Goal: Task Accomplishment & Management: Manage account settings

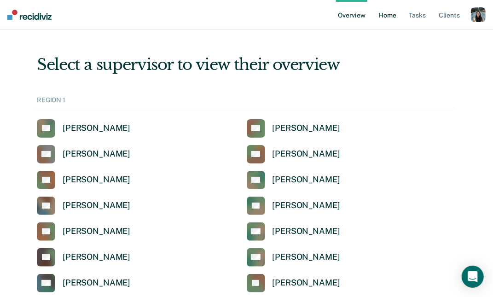
click at [391, 19] on link "Home" at bounding box center [386, 14] width 21 height 29
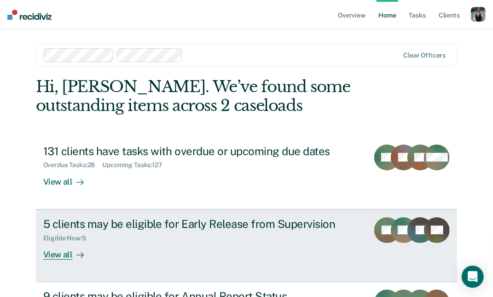
scroll to position [57, 0]
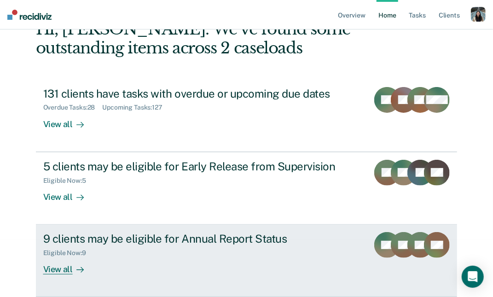
click at [118, 238] on div "9 clients may be eligible for Annual Report Status" at bounding box center [202, 238] width 318 height 13
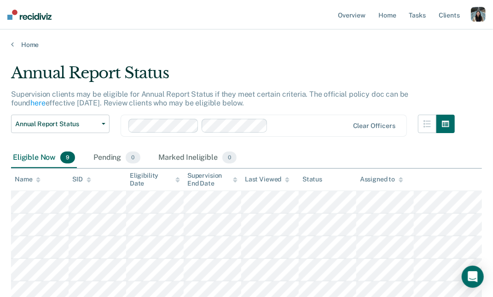
click at [30, 37] on div "Home" at bounding box center [246, 38] width 493 height 19
click at [30, 47] on link "Home" at bounding box center [246, 44] width 471 height 8
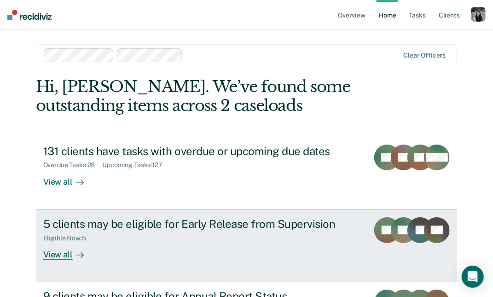
click at [98, 226] on div "5 clients may be eligible for Early Release from Supervision" at bounding box center [202, 223] width 318 height 13
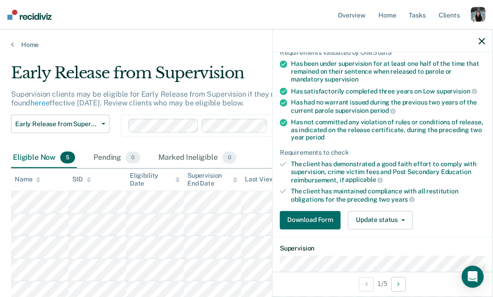
scroll to position [76, 0]
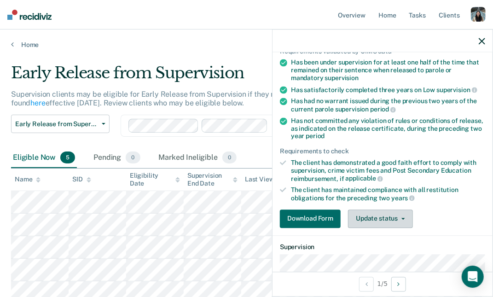
click at [384, 221] on button "Update status" at bounding box center [380, 218] width 65 height 18
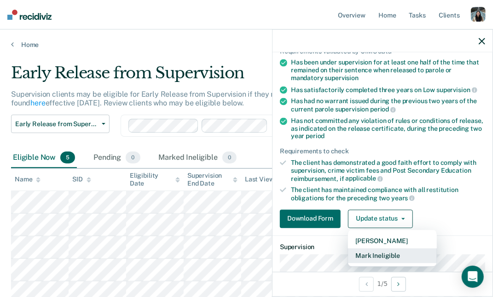
click at [373, 251] on button "Mark Ineligible" at bounding box center [392, 255] width 89 height 15
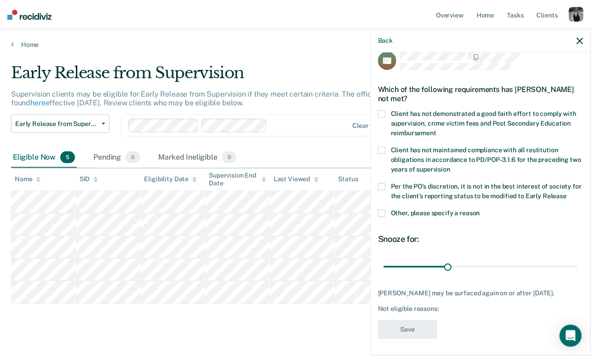
scroll to position [11, 0]
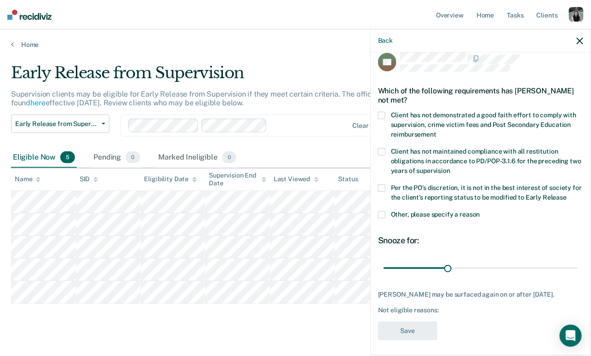
click at [407, 216] on span "Other, please specify a reason" at bounding box center [435, 214] width 89 height 7
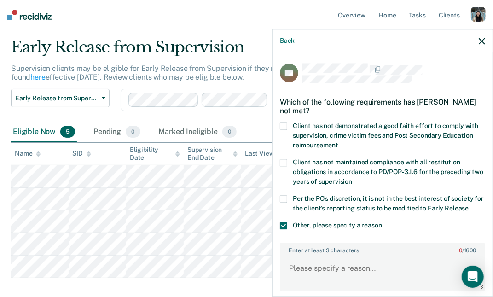
scroll to position [10, 0]
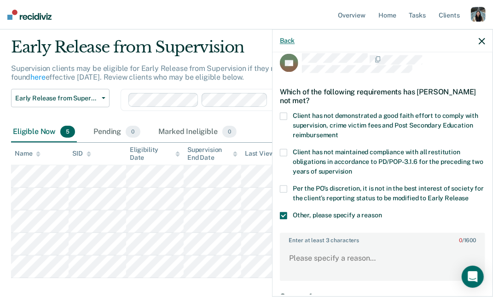
click at [289, 40] on button "Back" at bounding box center [287, 41] width 15 height 8
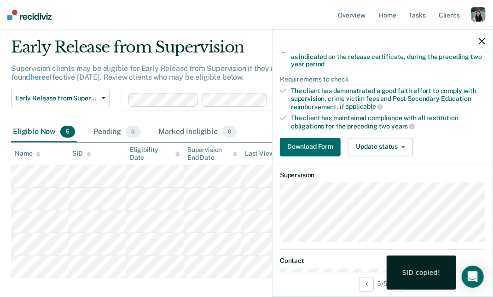
scroll to position [0, 0]
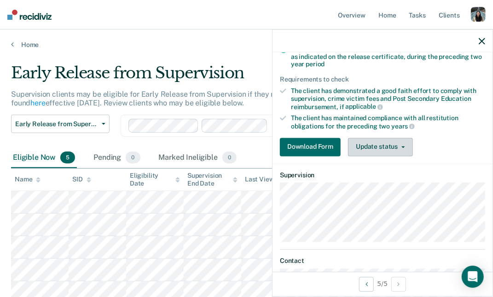
click at [390, 142] on button "Update status" at bounding box center [380, 147] width 65 height 18
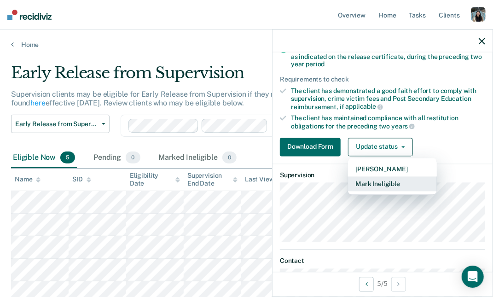
click at [379, 185] on button "Mark Ineligible" at bounding box center [392, 183] width 89 height 15
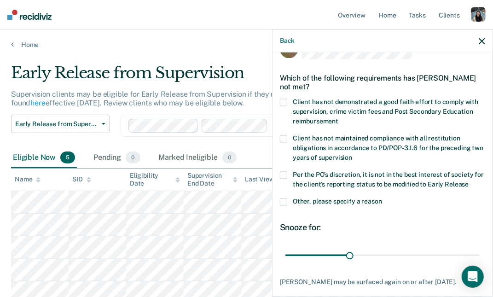
scroll to position [22, 0]
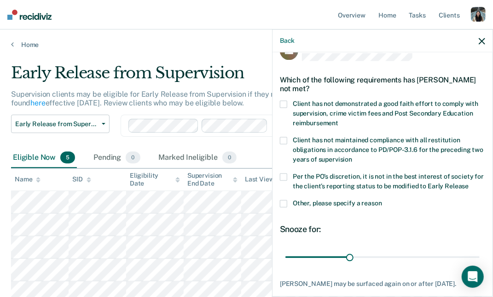
click at [327, 201] on span "Other, please specify a reason" at bounding box center [337, 203] width 89 height 7
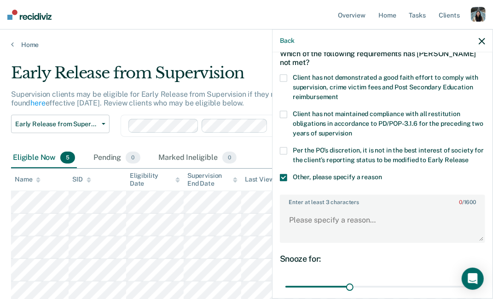
scroll to position [43, 0]
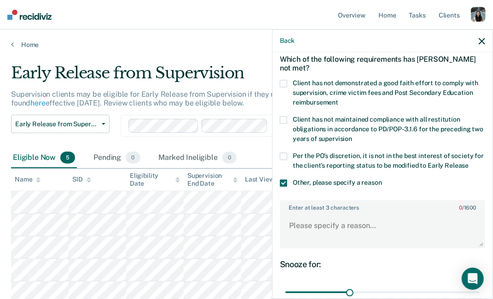
click at [391, 88] on span "Client has not demonstrated a good faith effort to comply with supervision, cri…" at bounding box center [385, 93] width 185 height 27
click at [385, 93] on span "Client has not demonstrated a good faith effort to comply with supervision, cri…" at bounding box center [385, 93] width 185 height 27
click at [361, 155] on span "Per the PO’s discretion, it is not in the best interest of society for the clie…" at bounding box center [388, 160] width 191 height 17
click at [391, 97] on label "Client has not demonstrated a good faith effort to comply with supervision, cri…" at bounding box center [382, 94] width 205 height 29
click at [380, 150] on div "SC Which of the following requirements has [PERSON_NAME] not met? Client has no…" at bounding box center [382, 195] width 205 height 349
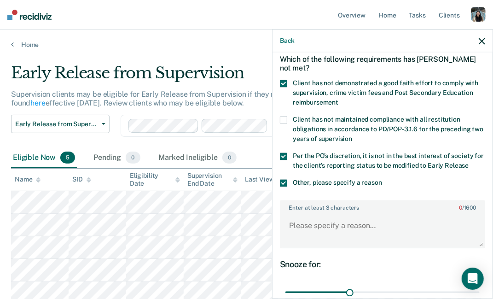
click at [375, 93] on span "Client has not demonstrated a good faith effort to comply with supervision, cri…" at bounding box center [385, 93] width 185 height 27
click at [362, 161] on span "Per the PO’s discretion, it is not in the best interest of society for the clie…" at bounding box center [388, 160] width 191 height 17
click at [370, 96] on label "Client has not demonstrated a good faith effort to comply with supervision, cri…" at bounding box center [382, 94] width 205 height 29
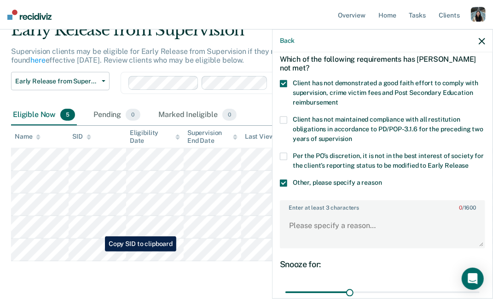
scroll to position [41, 0]
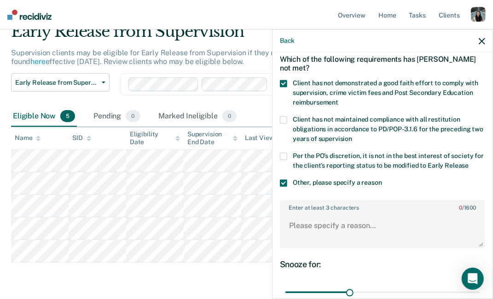
click at [271, 82] on input "text" at bounding box center [272, 84] width 2 height 9
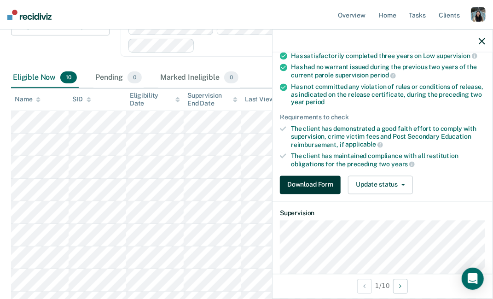
scroll to position [148, 0]
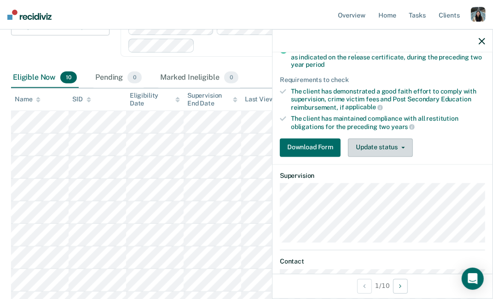
click at [382, 149] on button "Update status" at bounding box center [380, 147] width 65 height 18
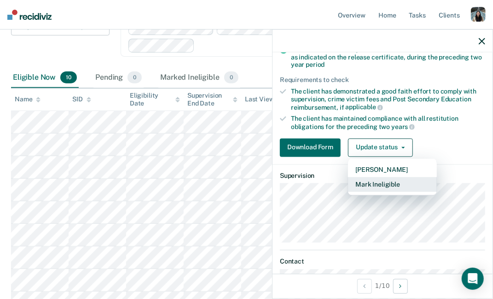
click at [370, 184] on button "Mark Ineligible" at bounding box center [392, 184] width 89 height 15
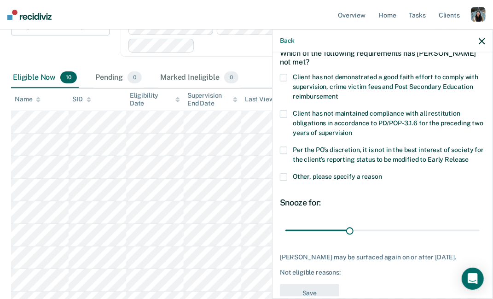
scroll to position [46, 0]
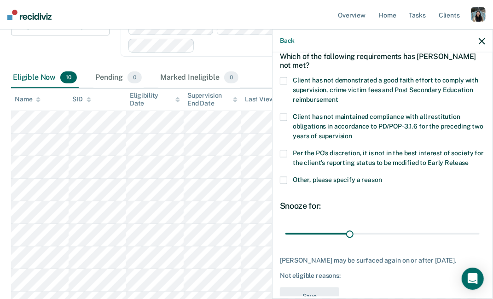
click at [361, 178] on span "Other, please specify a reason" at bounding box center [337, 179] width 89 height 7
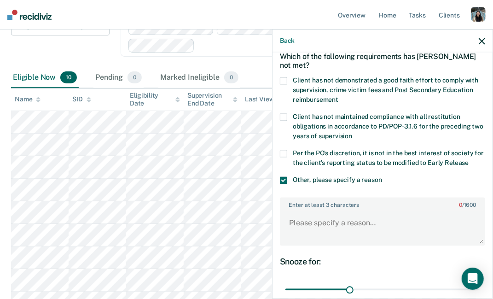
click at [338, 150] on span "Per the PO’s discretion, it is not in the best interest of society for the clie…" at bounding box center [388, 157] width 191 height 17
click at [339, 119] on span "Client has not maintained compliance with all restitution obligations in accord…" at bounding box center [388, 126] width 190 height 27
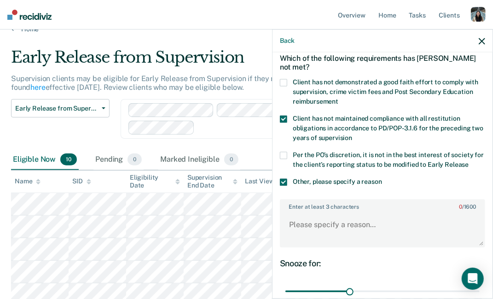
scroll to position [0, 0]
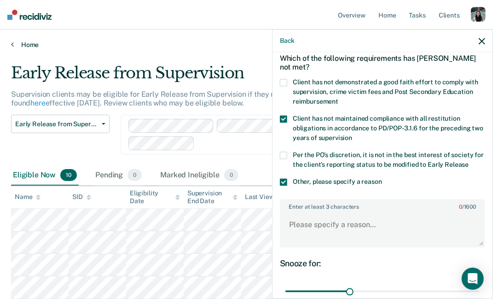
click at [32, 45] on link "Home" at bounding box center [246, 44] width 471 height 8
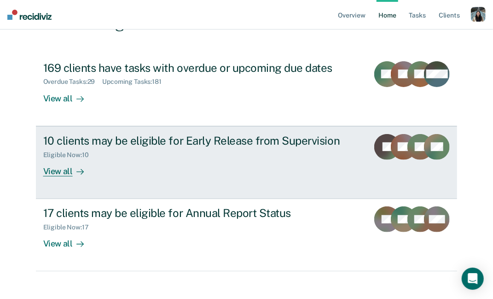
scroll to position [92, 0]
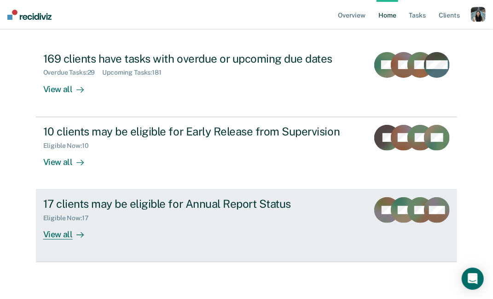
click at [157, 214] on div "Eligible Now : 17" at bounding box center [202, 215] width 318 height 11
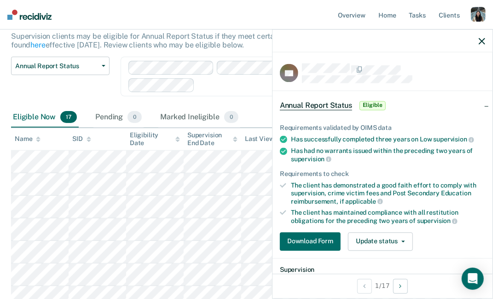
scroll to position [59, 0]
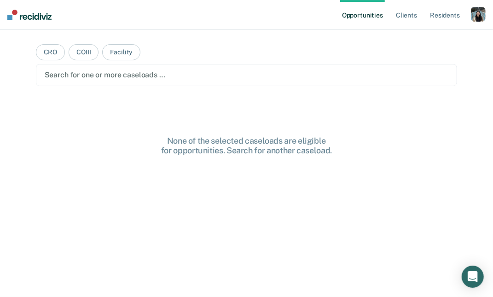
click at [480, 18] on div "button" at bounding box center [478, 14] width 15 height 15
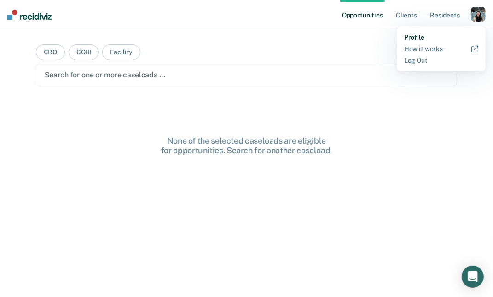
click at [436, 36] on link "Profile" at bounding box center [441, 38] width 74 height 8
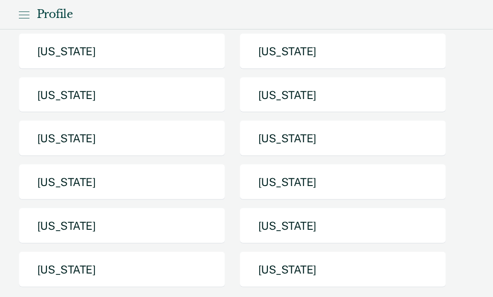
scroll to position [128, 0]
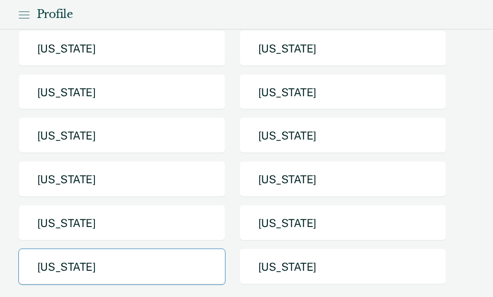
click at [141, 269] on button "[US_STATE]" at bounding box center [121, 266] width 207 height 36
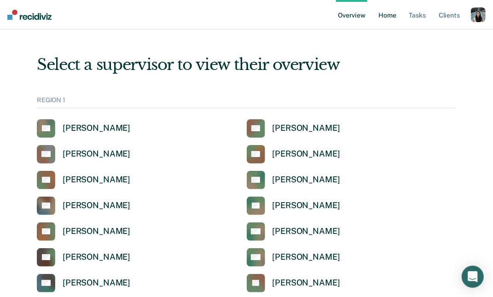
click at [393, 20] on link "Home" at bounding box center [386, 14] width 21 height 29
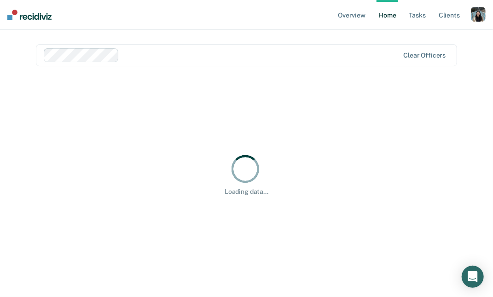
click at [214, 55] on div at bounding box center [261, 55] width 276 height 11
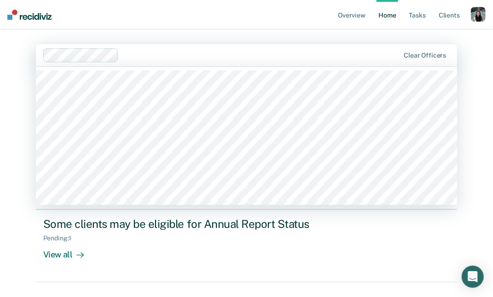
click at [26, 122] on main "Sekinot Adagun, 4 of 1137. 1137 results available. Use Up and Down to choose op…" at bounding box center [246, 162] width 443 height 267
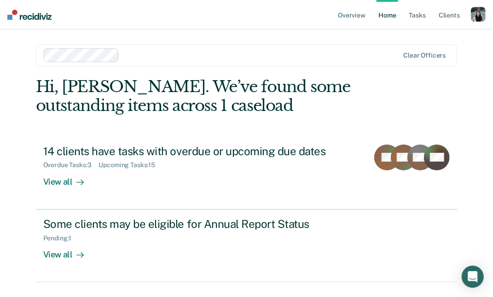
click at [155, 55] on div at bounding box center [261, 55] width 276 height 11
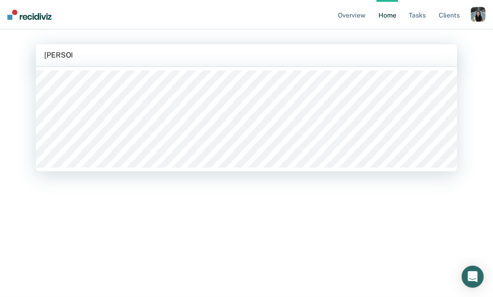
type input "michael"
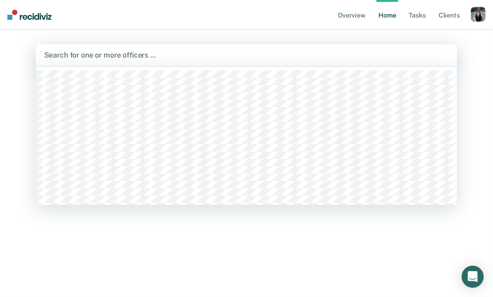
click at [141, 51] on div at bounding box center [246, 55] width 405 height 11
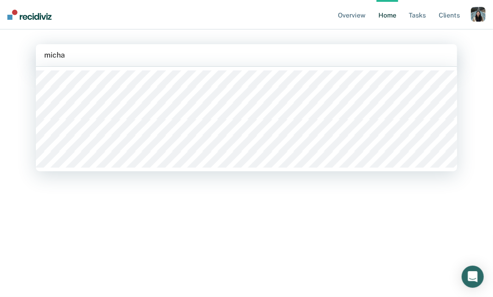
type input "michae"
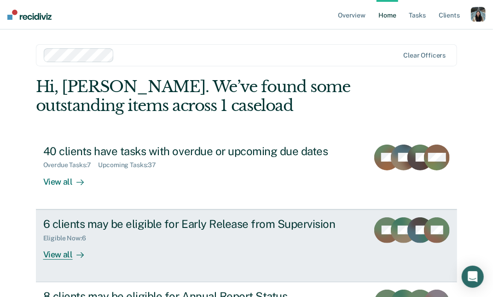
click at [114, 229] on div "6 clients may be eligible for Early Release from Supervision" at bounding box center [202, 223] width 318 height 13
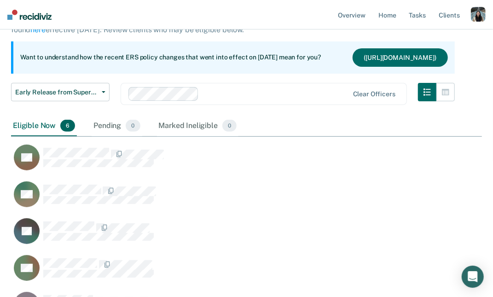
scroll to position [79, 0]
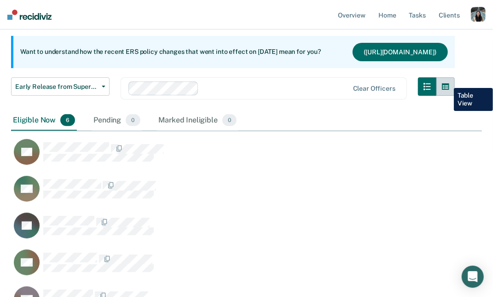
click at [447, 81] on button "button" at bounding box center [445, 86] width 18 height 18
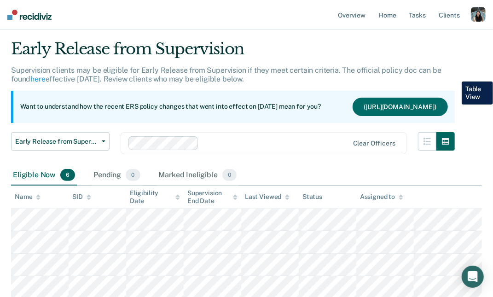
scroll to position [0, 0]
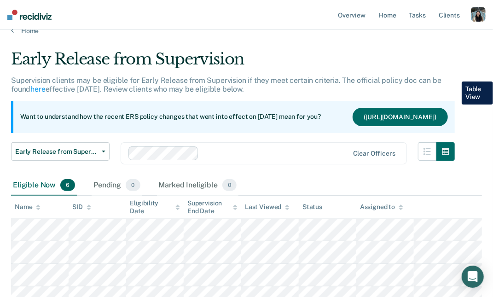
click at [220, 164] on div "Clear officers" at bounding box center [264, 153] width 286 height 22
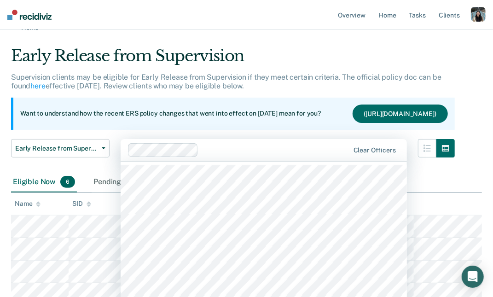
scroll to position [19, 0]
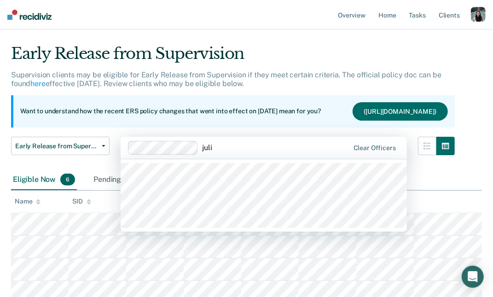
type input "julie"
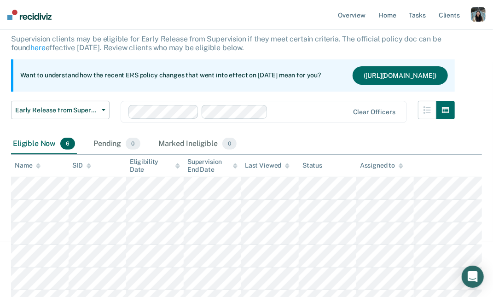
scroll to position [70, 0]
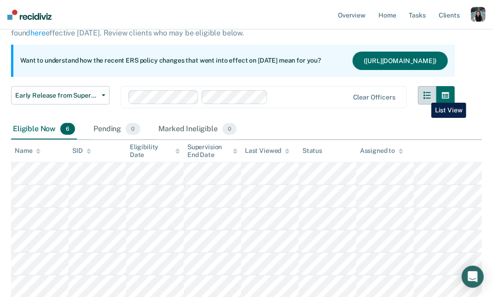
click at [424, 95] on icon "button" at bounding box center [426, 95] width 7 height 7
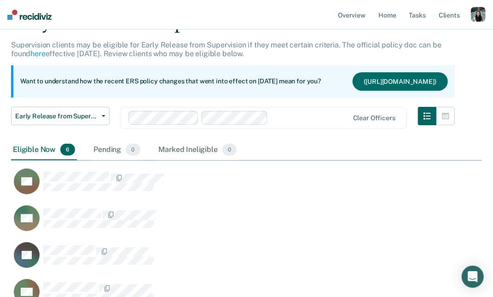
scroll to position [49, 0]
click at [442, 119] on button "button" at bounding box center [445, 116] width 18 height 18
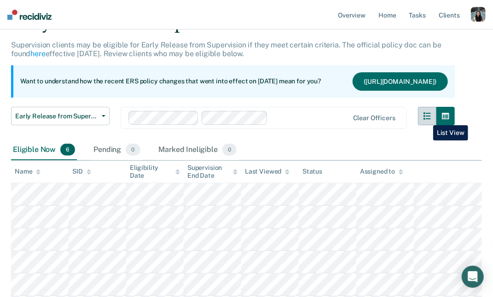
click at [426, 118] on icon "button" at bounding box center [426, 115] width 7 height 7
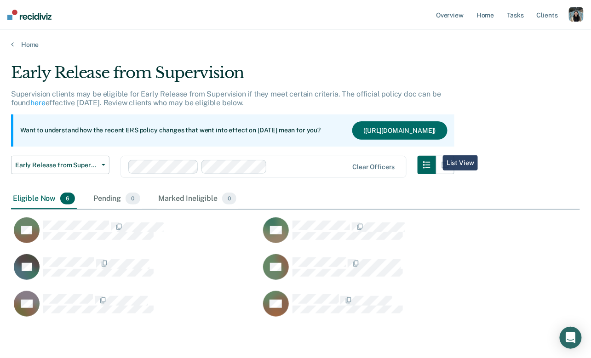
scroll to position [226, 569]
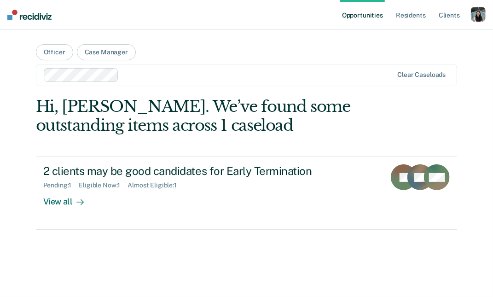
click at [479, 10] on div "button" at bounding box center [478, 14] width 15 height 15
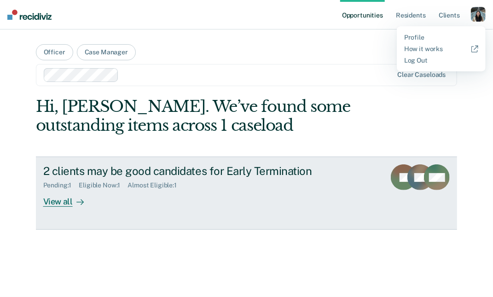
click at [276, 167] on div "2 clients may be good candidates for Early Termination" at bounding box center [204, 170] width 323 height 13
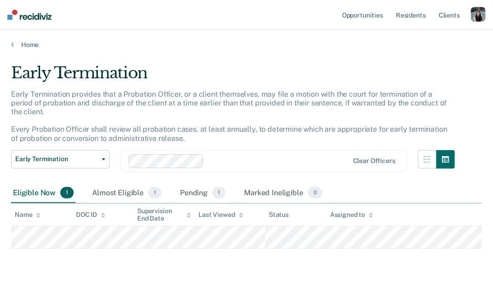
click at [34, 49] on main "Early Termination Early Termination provides that a Probation Officer, or a cli…" at bounding box center [246, 180] width 493 height 263
click at [481, 20] on div "button" at bounding box center [478, 14] width 15 height 15
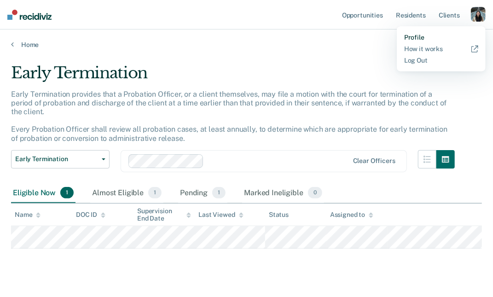
click at [417, 35] on link "Profile" at bounding box center [441, 38] width 74 height 8
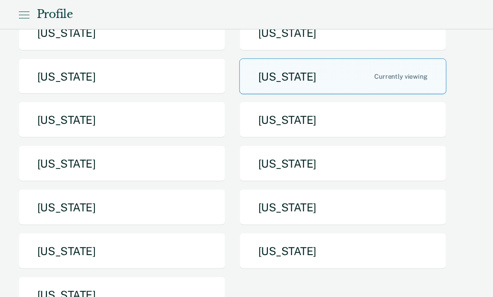
scroll to position [147, 0]
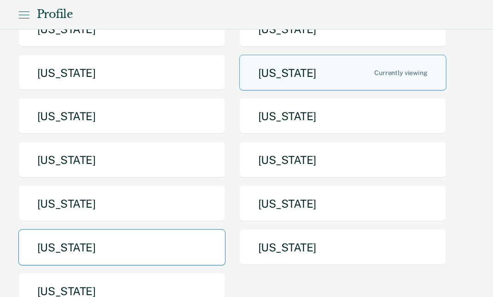
click at [159, 239] on button "Tennessee" at bounding box center [121, 247] width 207 height 36
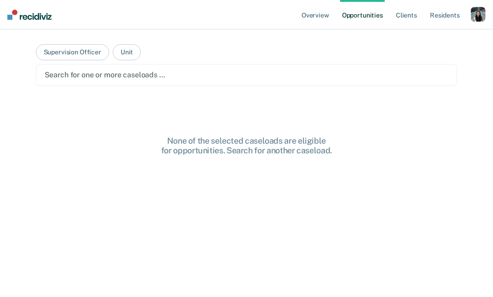
click at [483, 18] on div "button" at bounding box center [478, 14] width 15 height 15
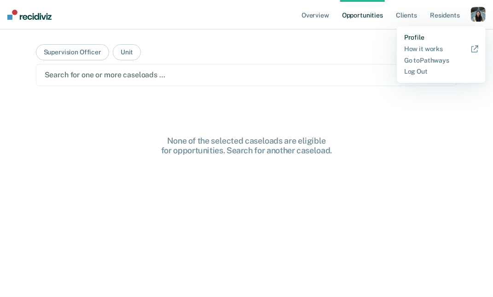
click at [444, 36] on link "Profile" at bounding box center [441, 38] width 74 height 8
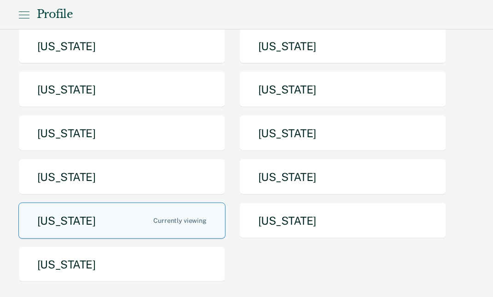
scroll to position [181, 0]
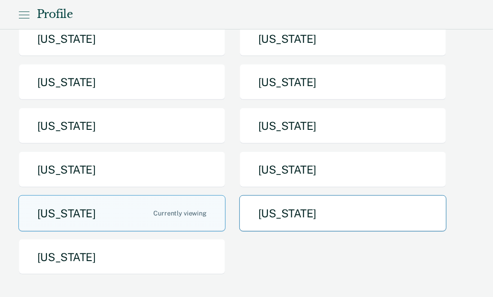
click at [304, 218] on button "Texas" at bounding box center [342, 213] width 207 height 36
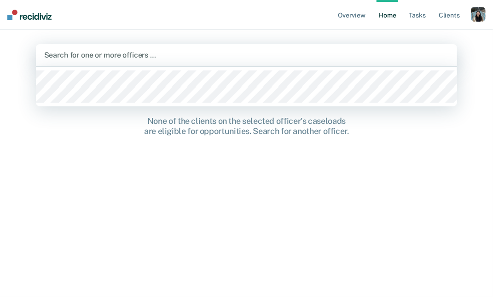
click at [174, 56] on div at bounding box center [246, 55] width 405 height 11
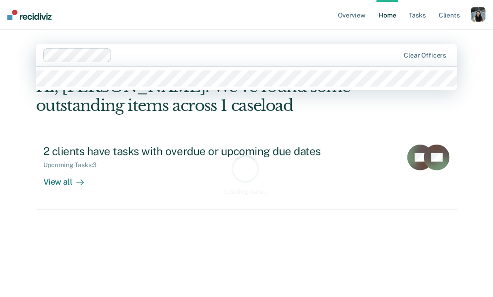
click at [268, 57] on div at bounding box center [256, 55] width 283 height 11
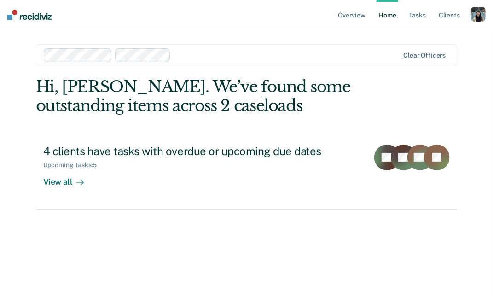
click at [473, 14] on div "button" at bounding box center [478, 14] width 15 height 15
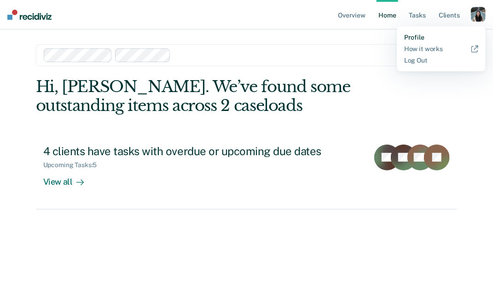
click at [432, 34] on link "Profile" at bounding box center [441, 38] width 74 height 8
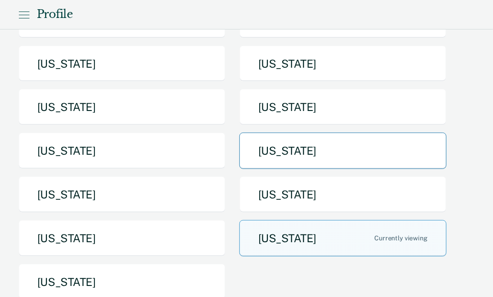
scroll to position [164, 0]
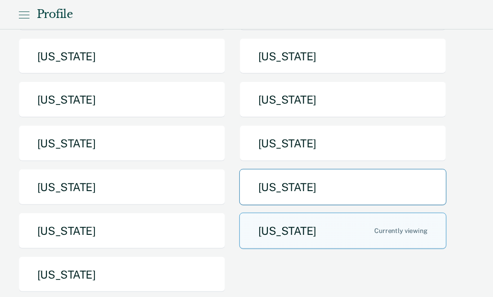
click at [262, 194] on button "Pennsylvania" at bounding box center [342, 187] width 207 height 36
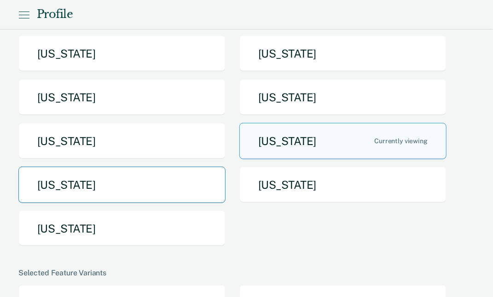
scroll to position [210, 0]
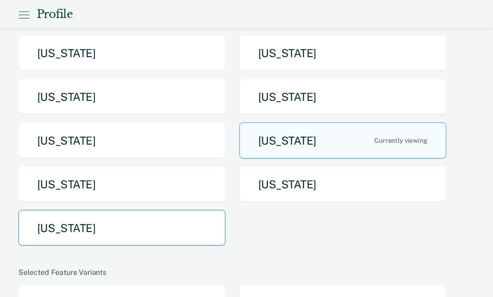
click at [117, 224] on button "Utah" at bounding box center [121, 228] width 207 height 36
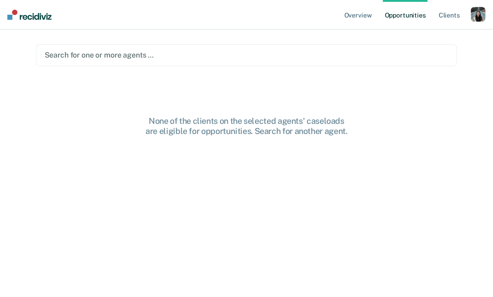
click at [220, 57] on div at bounding box center [247, 55] width 404 height 11
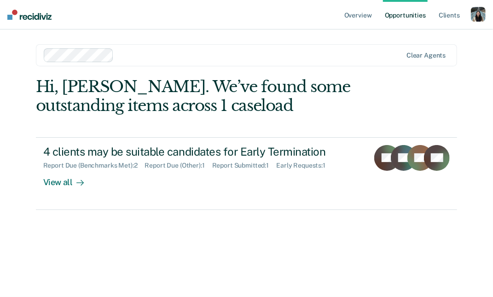
scroll to position [210, 0]
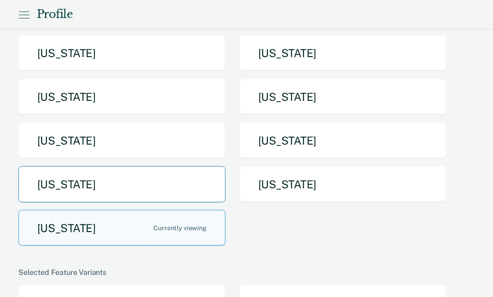
click at [137, 190] on button "Tennessee" at bounding box center [121, 184] width 207 height 36
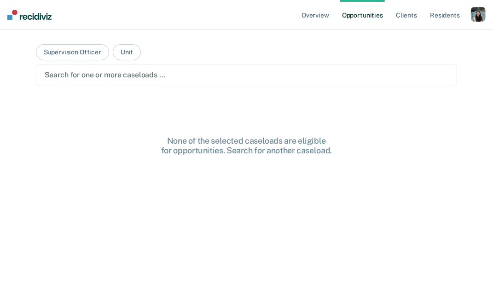
click at [181, 72] on div at bounding box center [247, 74] width 404 height 11
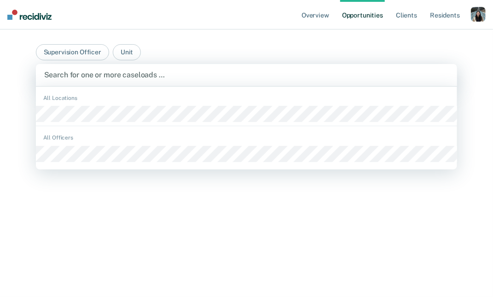
click at [140, 226] on div "None of the selected caseloads are eligible for opportunities. Search for anoth…" at bounding box center [246, 233] width 421 height 194
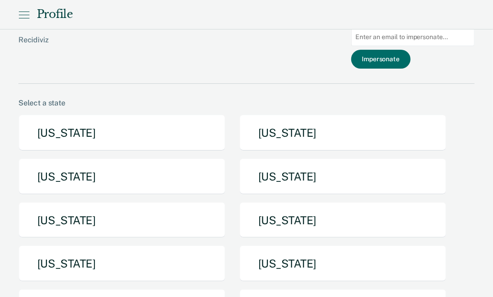
scroll to position [210, 0]
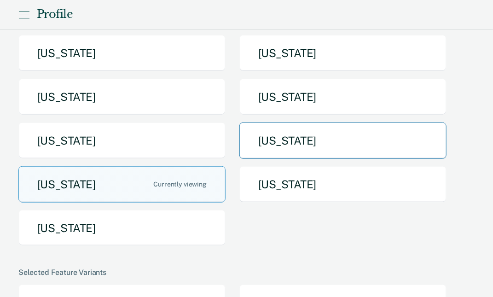
drag, startPoint x: 298, startPoint y: 172, endPoint x: 302, endPoint y: 152, distance: 20.6
click at [302, 152] on div "Arizona Arkansas California Idaho Iowa Maine Michigan Missouri Nebraska North D…" at bounding box center [246, 78] width 456 height 349
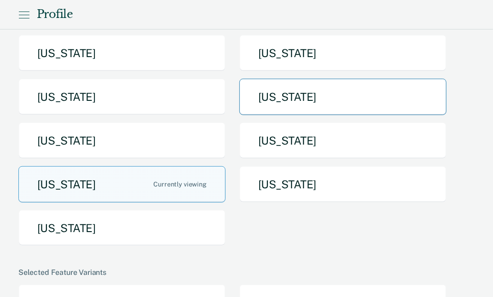
click at [296, 102] on button "North Dakota" at bounding box center [342, 97] width 207 height 36
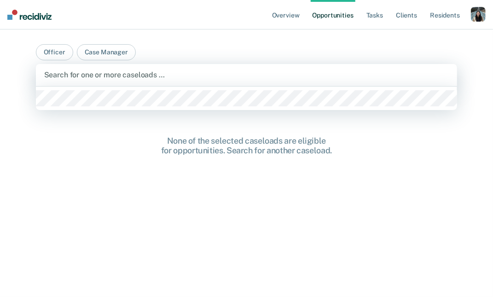
click at [184, 76] on div at bounding box center [246, 74] width 405 height 11
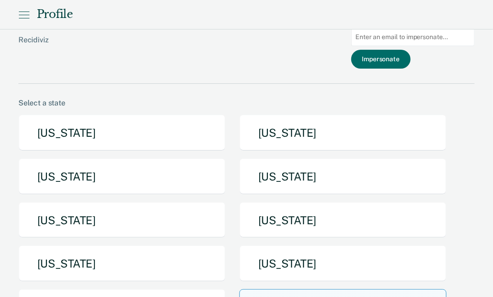
scroll to position [210, 0]
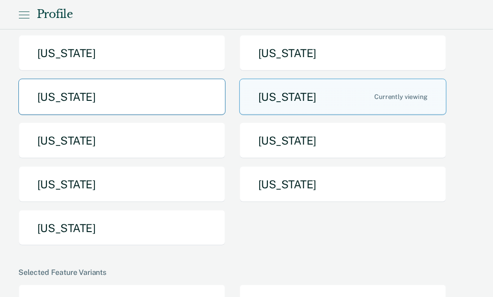
click at [163, 100] on button "Nebraska" at bounding box center [121, 97] width 207 height 36
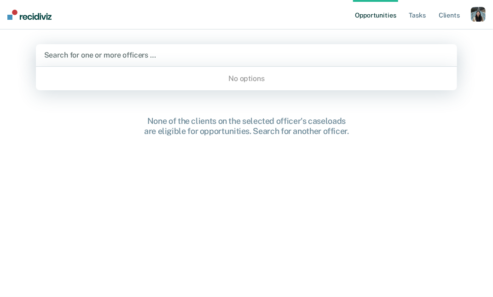
click at [170, 58] on div at bounding box center [246, 55] width 405 height 11
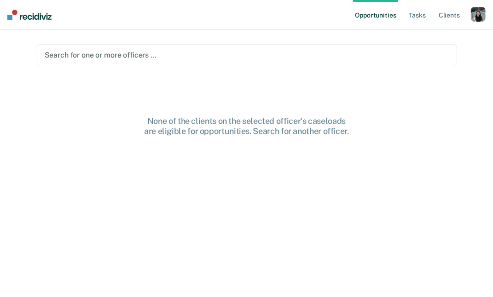
click at [75, 182] on div "None of the clients on the selected officer's caseloads are eligible for opport…" at bounding box center [246, 213] width 421 height 194
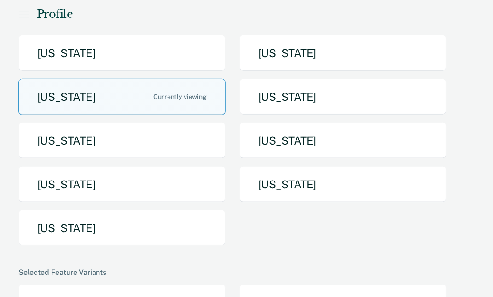
drag, startPoint x: 179, startPoint y: 52, endPoint x: 230, endPoint y: 55, distance: 50.7
click at [230, 55] on div "Arizona Arkansas California Idaho Iowa Maine Michigan Missouri Nebraska North D…" at bounding box center [246, 78] width 456 height 349
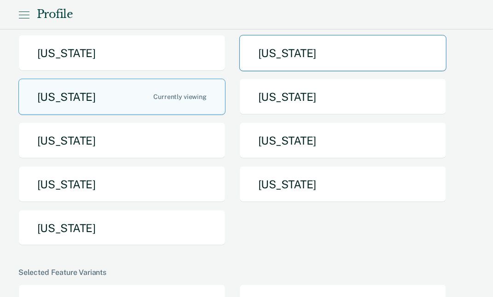
click at [270, 55] on button "Missouri" at bounding box center [342, 53] width 207 height 36
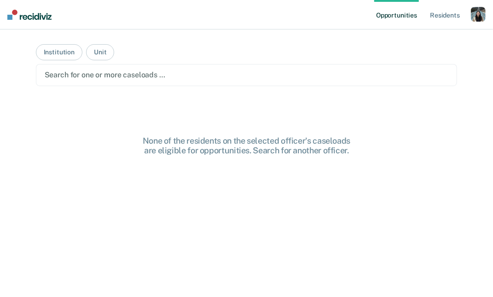
click at [184, 75] on div at bounding box center [247, 74] width 404 height 11
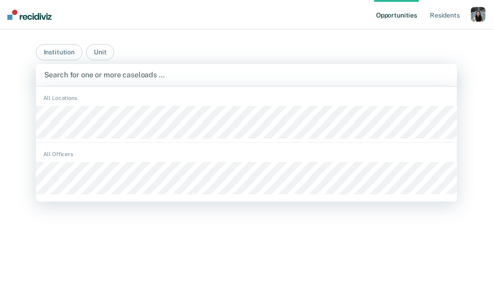
click at [120, 217] on div "None of the residents on the selected officer's caseloads are eligible for oppo…" at bounding box center [246, 233] width 421 height 194
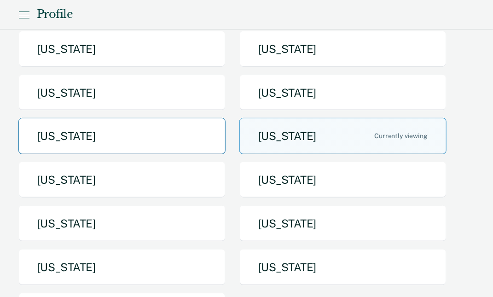
scroll to position [123, 0]
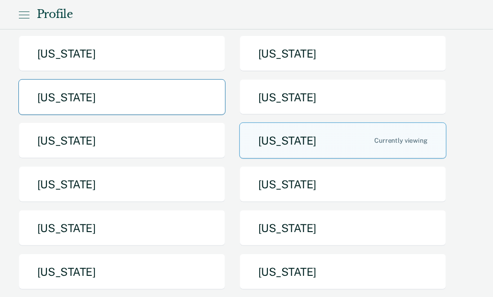
click at [187, 103] on button "Iowa" at bounding box center [121, 97] width 207 height 36
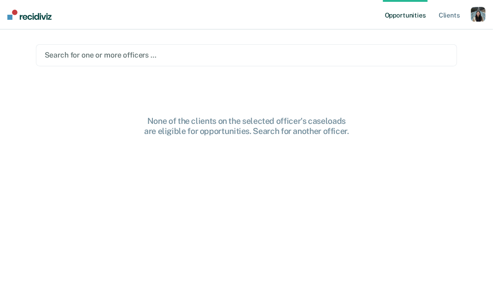
click at [185, 65] on div "Search for one or more officers …" at bounding box center [246, 55] width 421 height 22
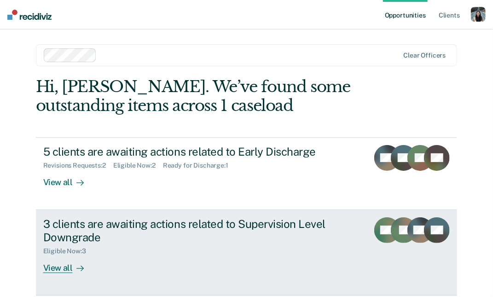
click at [149, 252] on div "Eligible Now : 3" at bounding box center [202, 248] width 318 height 11
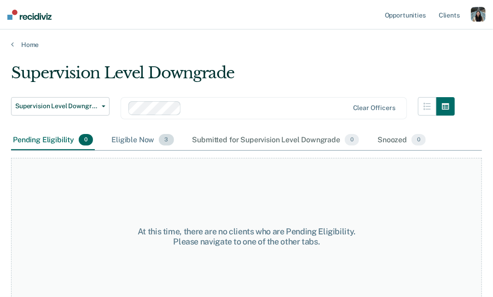
click at [134, 137] on div "Eligible Now 3" at bounding box center [142, 140] width 66 height 20
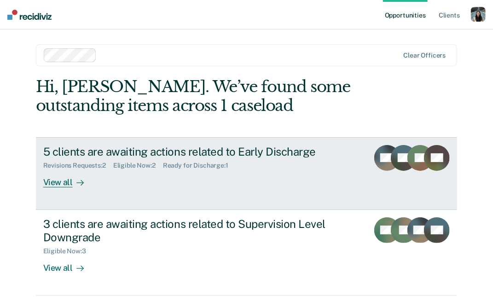
click at [142, 139] on link "5 clients are awaiting actions related to Early Discharge Revisions Requests : …" at bounding box center [246, 173] width 421 height 73
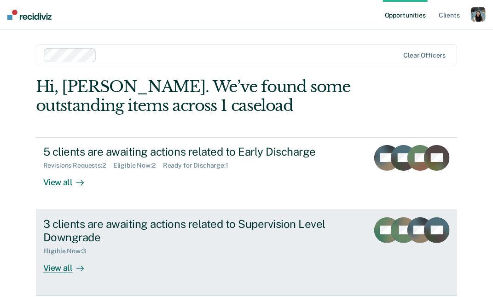
scroll to position [35, 0]
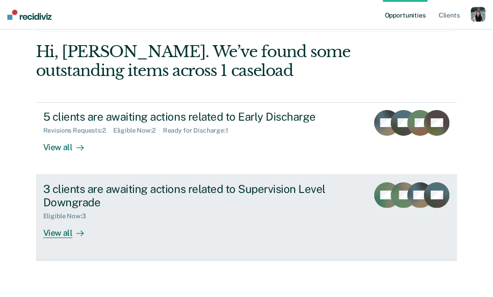
click at [151, 218] on div "Eligible Now : 3" at bounding box center [202, 213] width 318 height 11
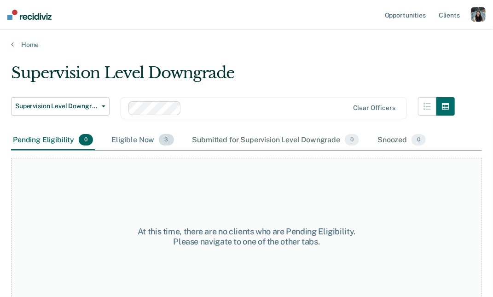
click at [136, 136] on div "Eligible Now 3" at bounding box center [142, 140] width 66 height 20
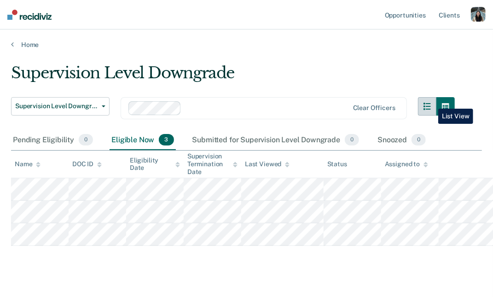
click at [431, 102] on button "button" at bounding box center [427, 106] width 18 height 18
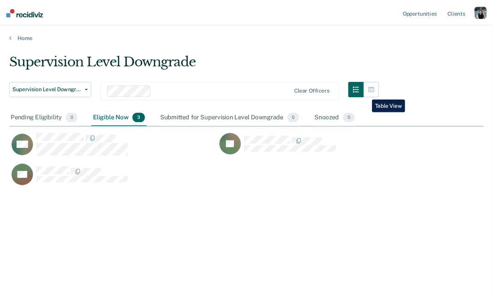
scroll to position [201, 471]
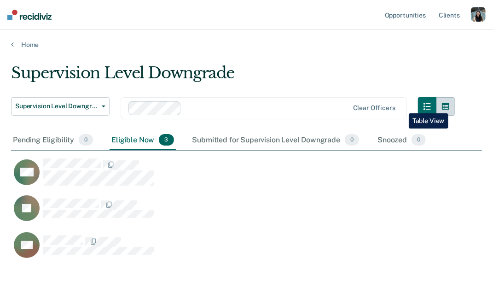
click at [450, 106] on button "button" at bounding box center [445, 106] width 18 height 18
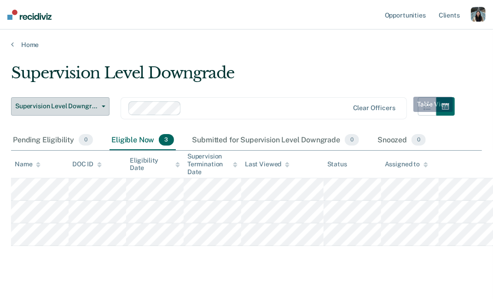
click at [96, 112] on button "Supervision Level Downgrade" at bounding box center [60, 106] width 98 height 18
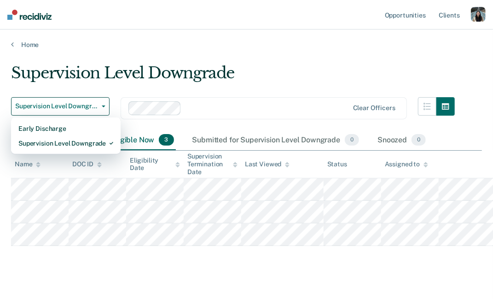
click at [133, 80] on div "Supervision Level Downgrade" at bounding box center [232, 76] width 443 height 26
